Goal: Task Accomplishment & Management: Use online tool/utility

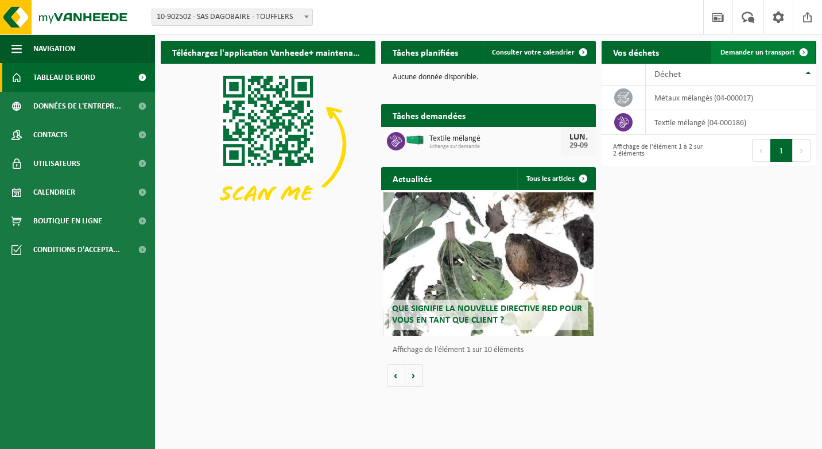
click at [764, 50] on span "Demander un transport" at bounding box center [757, 52] width 75 height 7
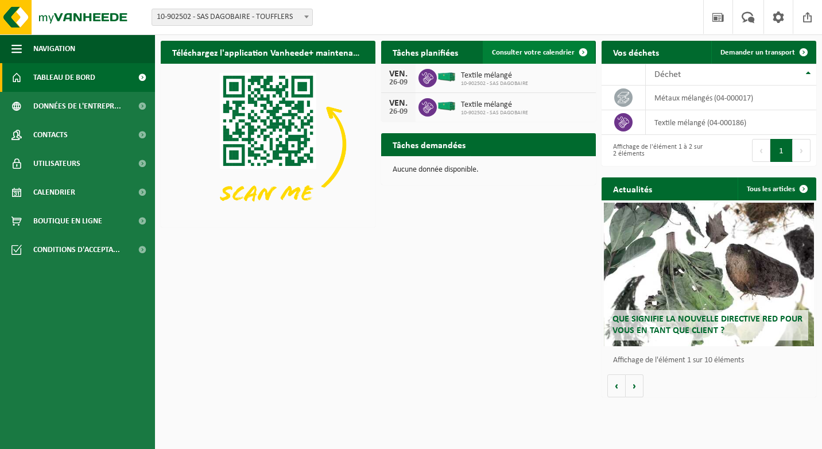
click at [554, 49] on span "Consulter votre calendrier" at bounding box center [533, 52] width 83 height 7
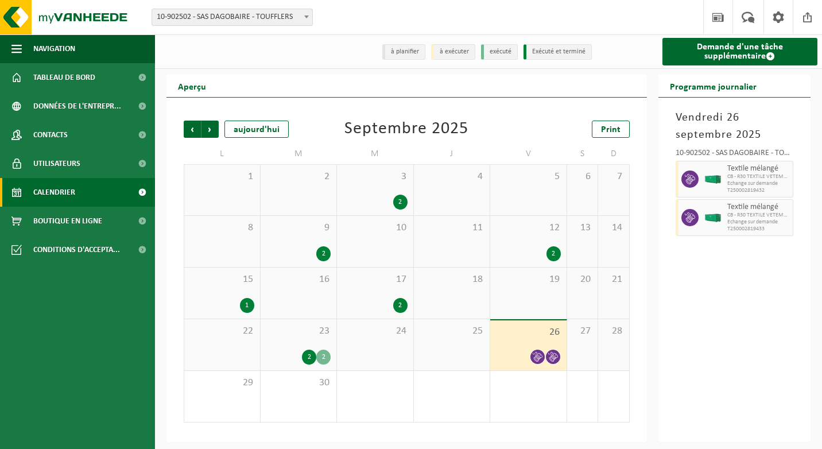
click at [309, 337] on span "23" at bounding box center [298, 331] width 65 height 13
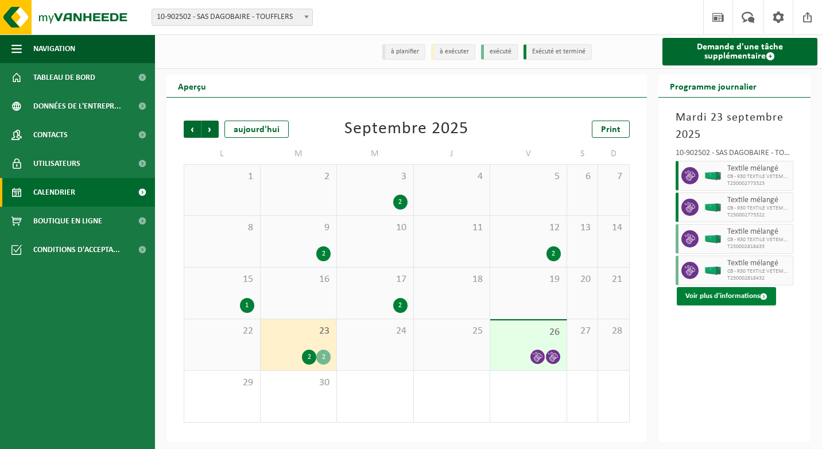
click at [740, 294] on button "Voir plus d'informations" at bounding box center [726, 296] width 99 height 18
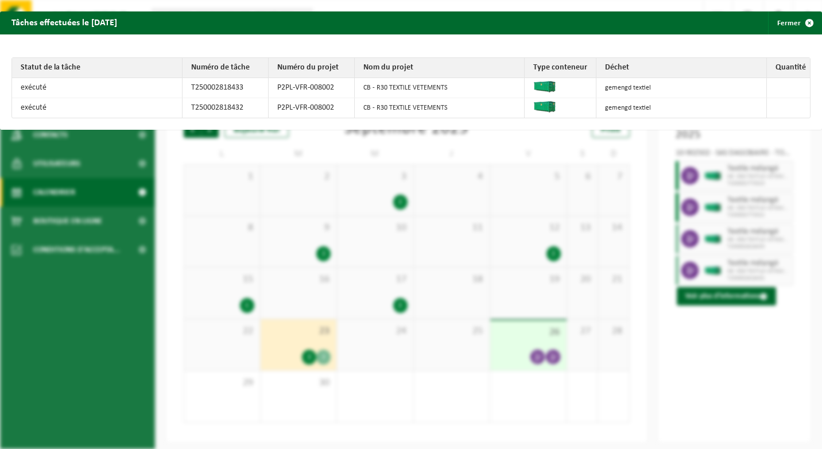
click at [726, 347] on div "Tâches effectuées le 2025-09-23 Fermer Statut de la tâche Numéro de tâche Numér…" at bounding box center [411, 224] width 822 height 449
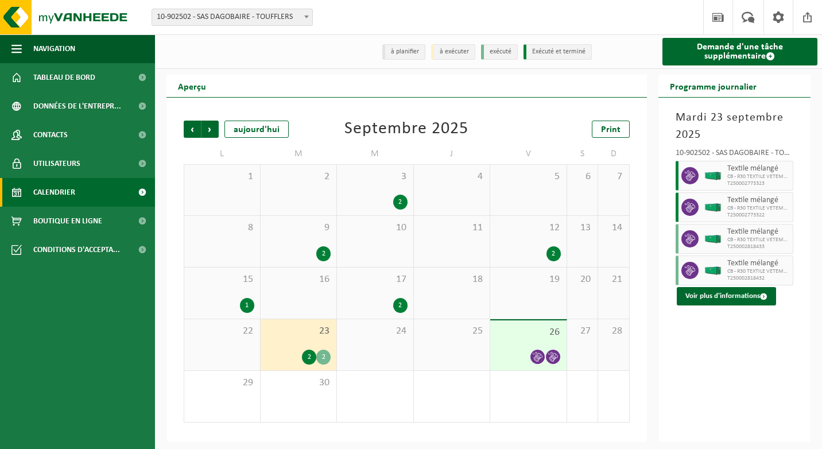
click at [513, 342] on div "26" at bounding box center [528, 345] width 76 height 50
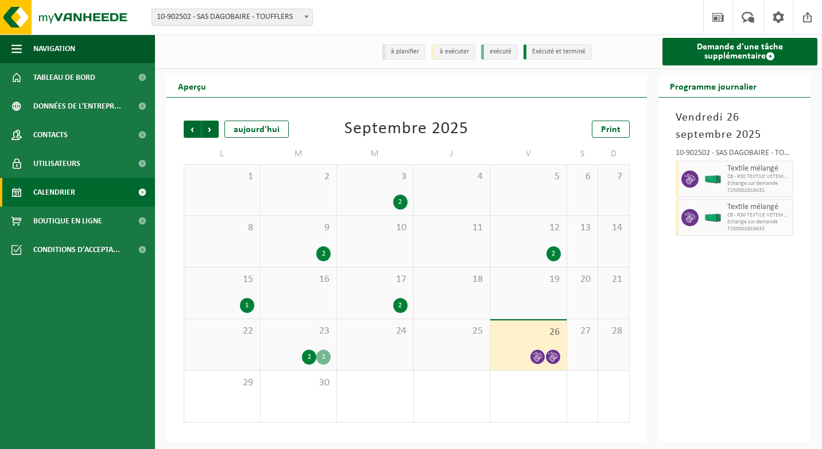
click at [759, 177] on span "CB - R30 TEXTILE VETEMENTS" at bounding box center [758, 176] width 63 height 7
click at [230, 400] on div "29" at bounding box center [222, 396] width 76 height 51
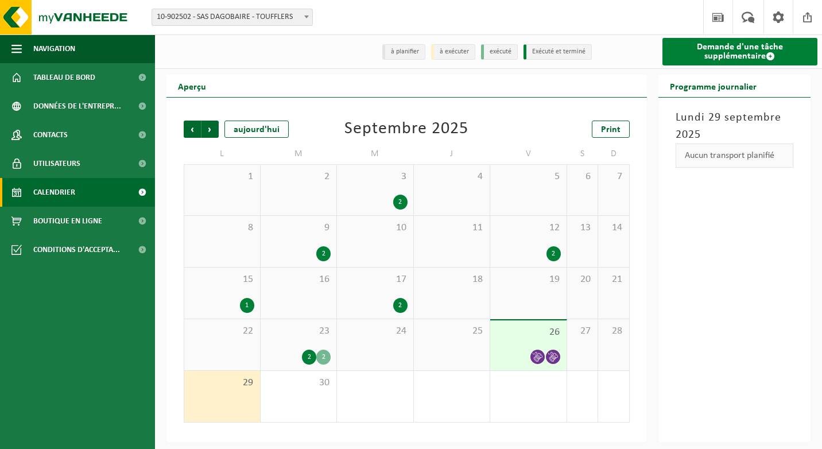
click at [708, 52] on link "Demande d'une tâche supplémentaire" at bounding box center [740, 52] width 156 height 28
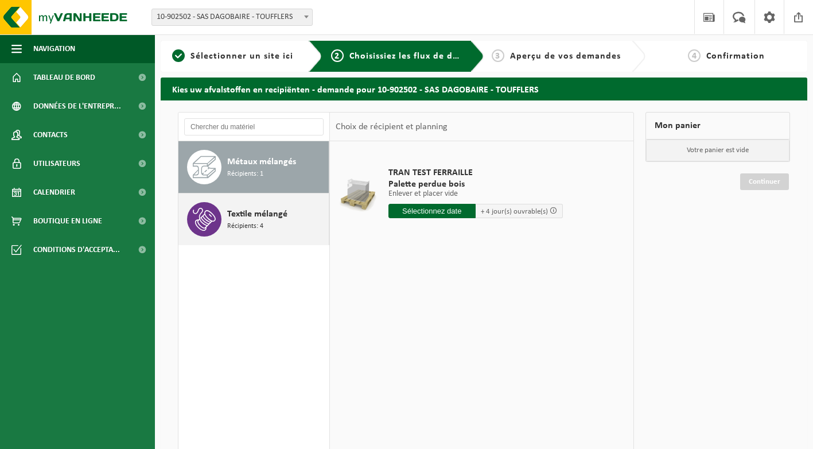
click at [245, 222] on span "Récipients: 4" at bounding box center [245, 226] width 36 height 11
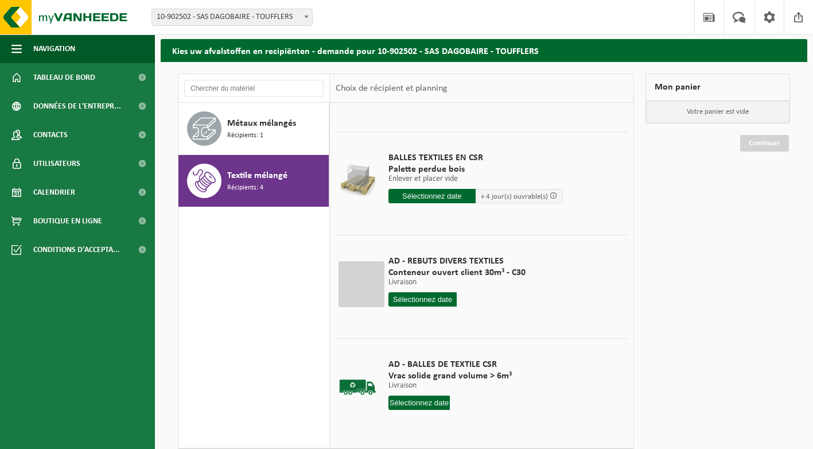
scroll to position [112, 0]
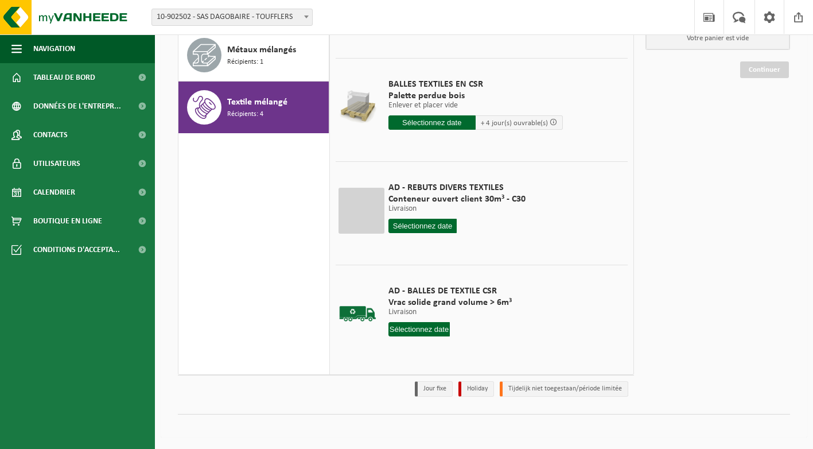
click at [417, 330] on input "text" at bounding box center [420, 329] width 62 height 14
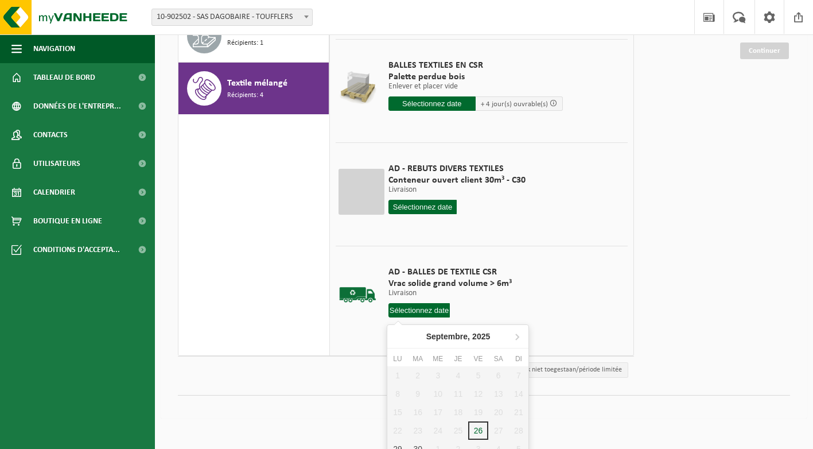
scroll to position [141, 0]
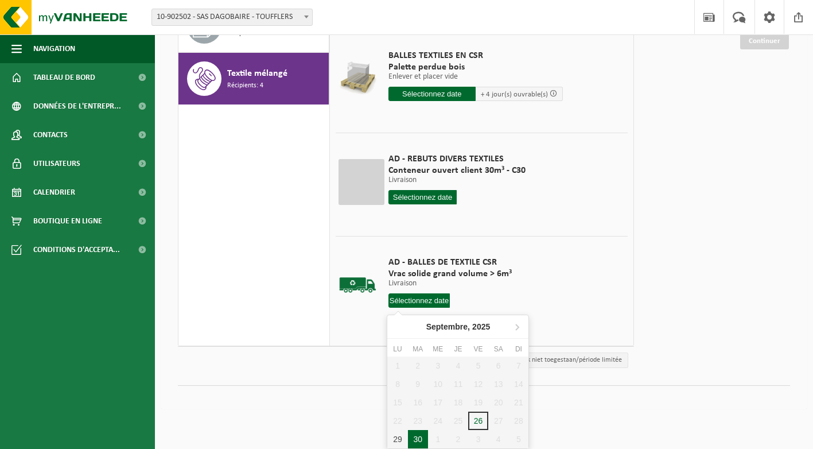
click at [420, 437] on div "30" at bounding box center [418, 439] width 20 height 18
type input "à partir de 2025-09-30"
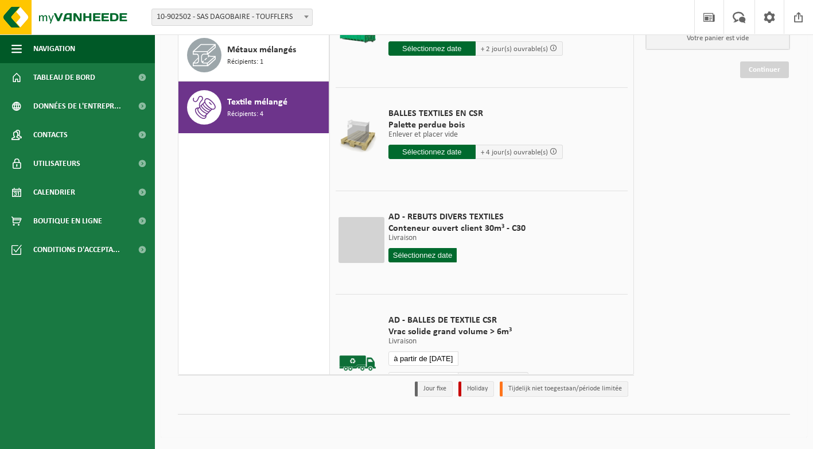
scroll to position [115, 0]
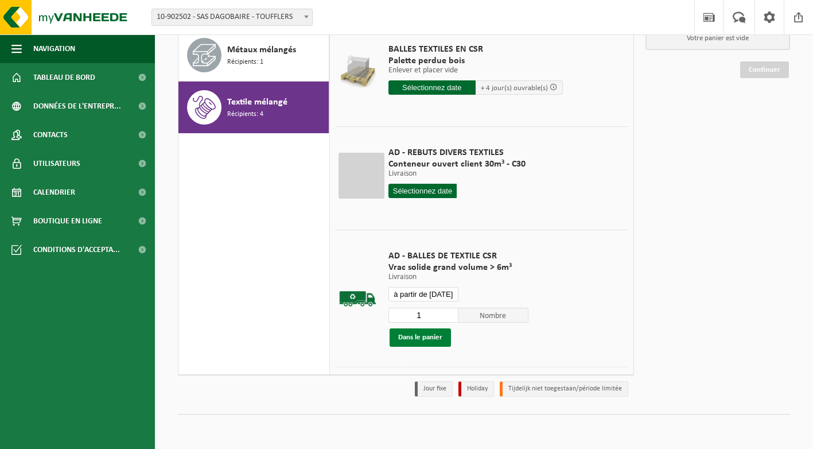
click at [423, 335] on button "Dans le panier" at bounding box center [420, 337] width 61 height 18
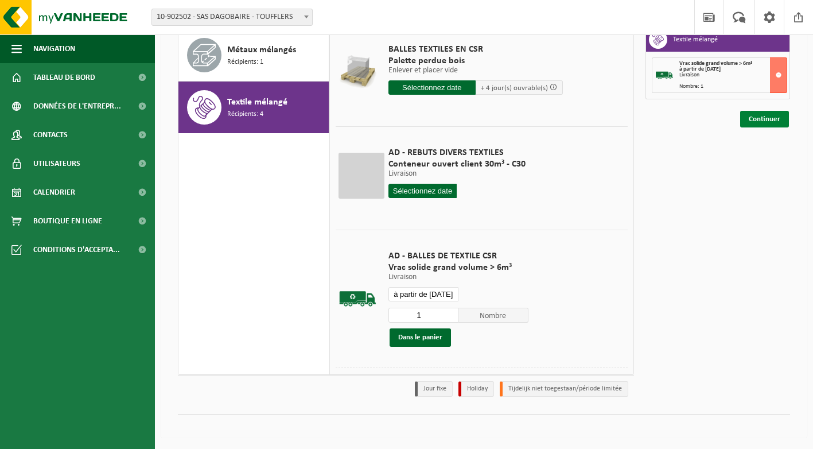
click at [761, 120] on link "Continuer" at bounding box center [765, 119] width 49 height 17
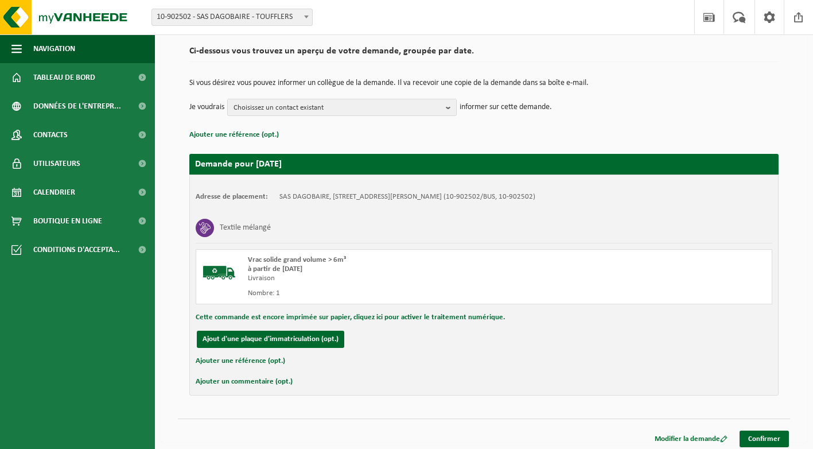
scroll to position [87, 0]
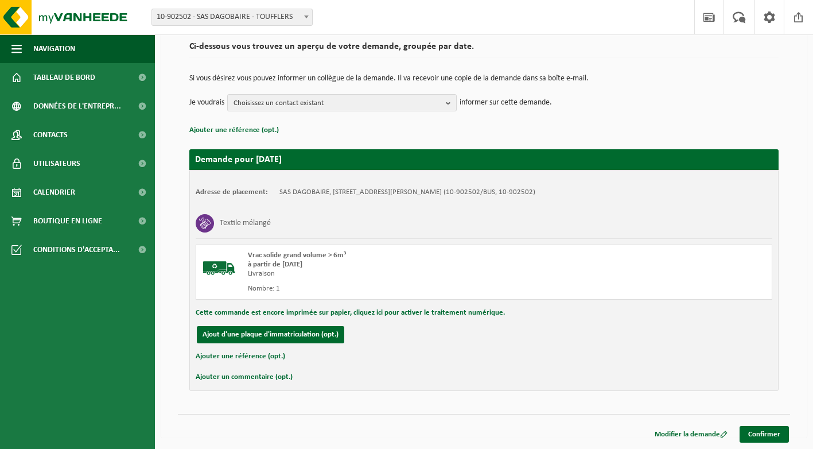
click at [258, 377] on button "Ajouter un commentaire (opt.)" at bounding box center [244, 377] width 97 height 15
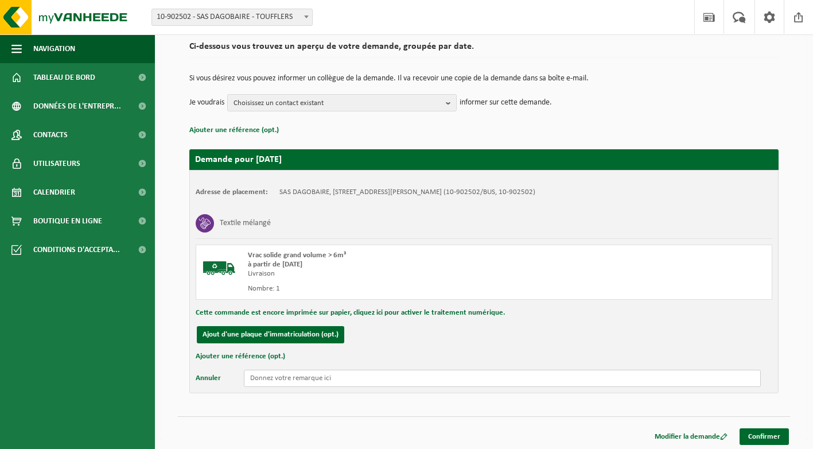
click at [381, 378] on input "text" at bounding box center [502, 378] width 517 height 17
type input "S"
click at [764, 431] on link "Confirmer" at bounding box center [764, 436] width 49 height 17
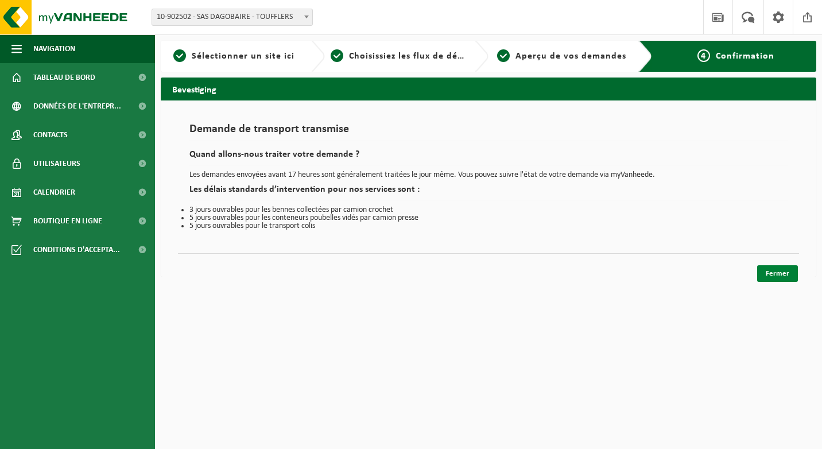
click at [781, 272] on link "Fermer" at bounding box center [777, 273] width 41 height 17
